Goal: Find specific page/section: Find specific page/section

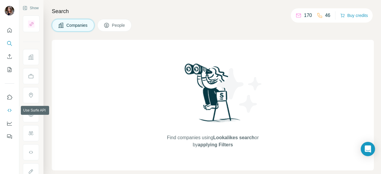
click at [10, 109] on icon "Use Surfe API" at bounding box center [10, 110] width 6 height 6
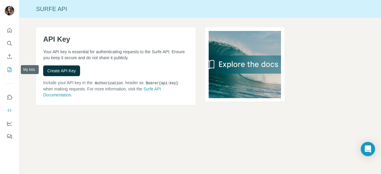
click at [9, 69] on icon "My lists" at bounding box center [10, 70] width 6 height 6
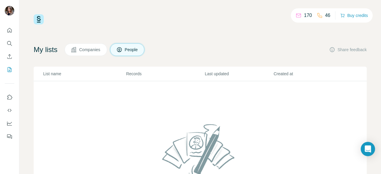
scroll to position [30, 0]
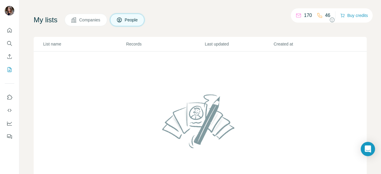
click at [246, 74] on td at bounding box center [200, 125] width 333 height 146
click at [304, 16] on p "170" at bounding box center [308, 15] width 8 height 7
click at [329, 21] on icon "button" at bounding box center [332, 20] width 6 height 6
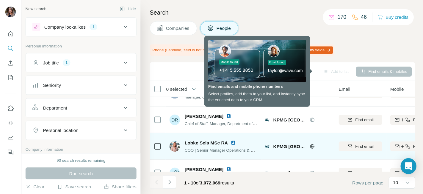
scroll to position [30, 0]
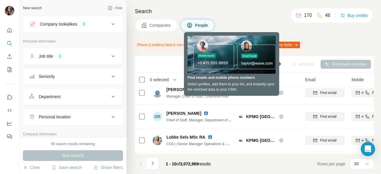
click at [345, 39] on div "Search Companies People Phone (Landline) field is not mapped, this value will n…" at bounding box center [254, 87] width 255 height 174
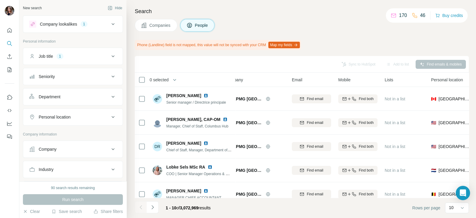
scroll to position [0, 0]
